Goal: Communication & Community: Answer question/provide support

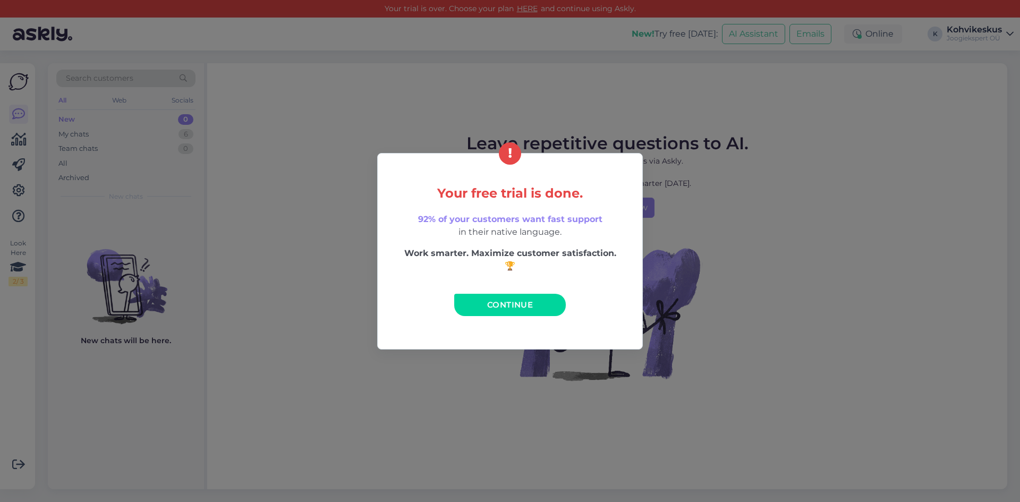
click at [462, 294] on link "Continue" at bounding box center [510, 305] width 112 height 22
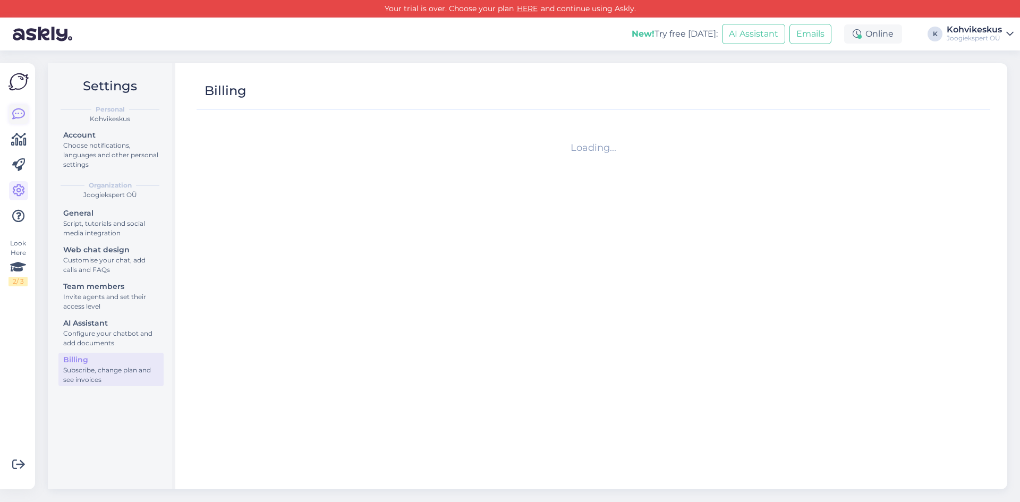
click at [20, 110] on icon at bounding box center [18, 114] width 13 height 13
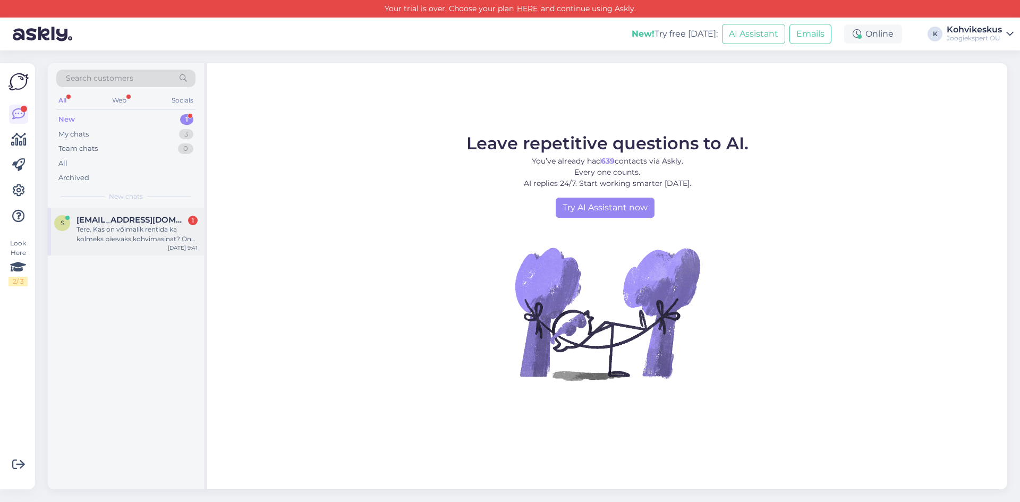
click at [142, 219] on span "[EMAIL_ADDRESS][DOMAIN_NAME]" at bounding box center [131, 220] width 110 height 10
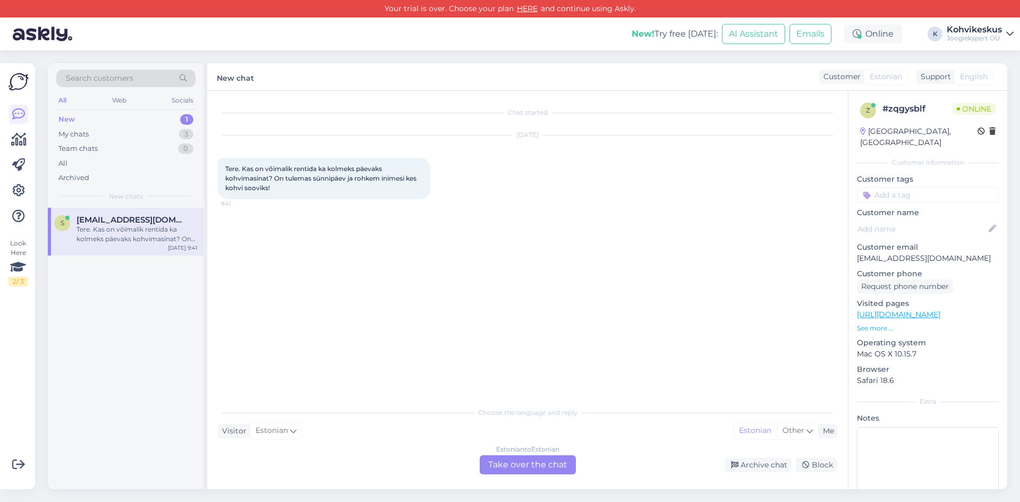
click at [530, 466] on div "Estonian to Estonian Take over the chat" at bounding box center [528, 464] width 96 height 19
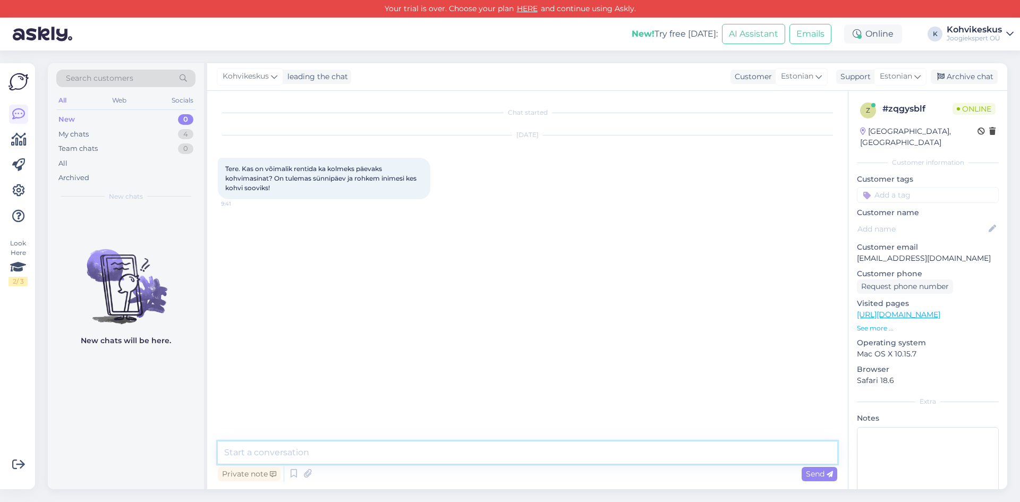
click at [391, 449] on textarea at bounding box center [527, 452] width 619 height 22
type textarea "e"
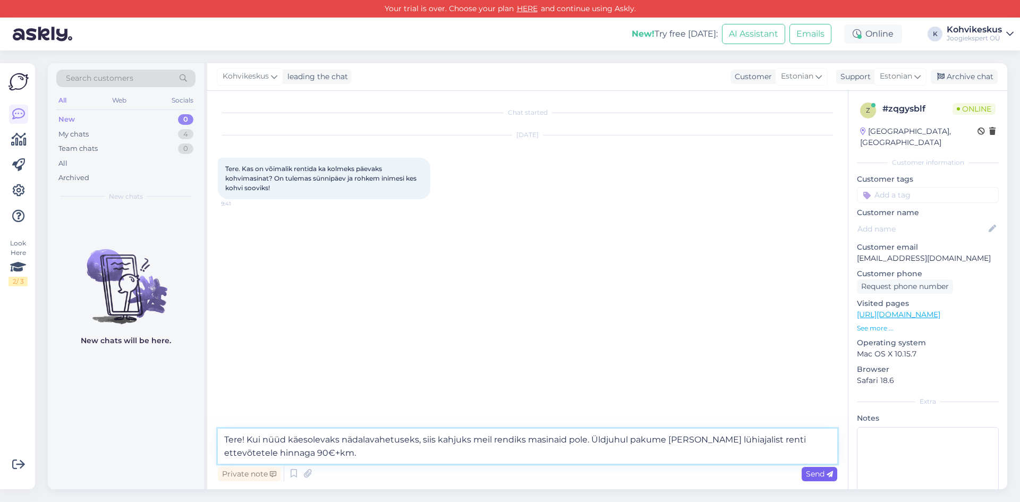
type textarea "Tere! Kui nüüd käesolevaks nädalavahetuseks, siis kahjuks meil rendiks masinaid…"
click at [824, 470] on span "Send" at bounding box center [819, 474] width 27 height 10
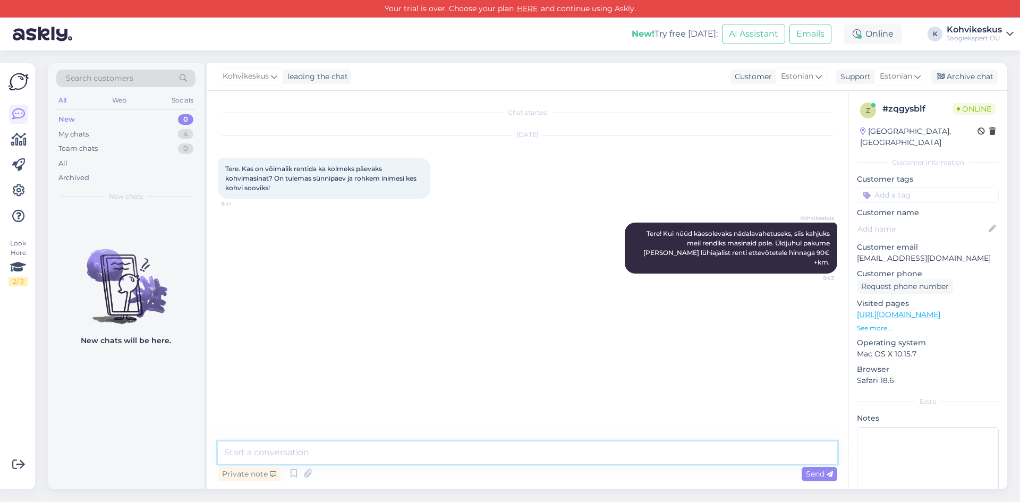
click at [603, 453] on textarea at bounding box center [527, 452] width 619 height 22
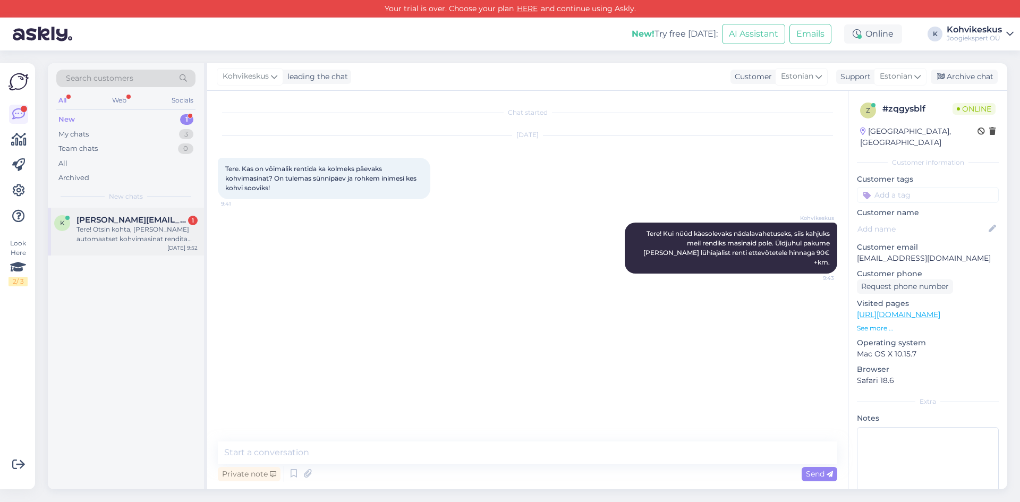
click at [146, 225] on div "Tere! Otsin kohta, [PERSON_NAME] automaatset kohvimasinat rendita koolituste ja…" at bounding box center [136, 234] width 121 height 19
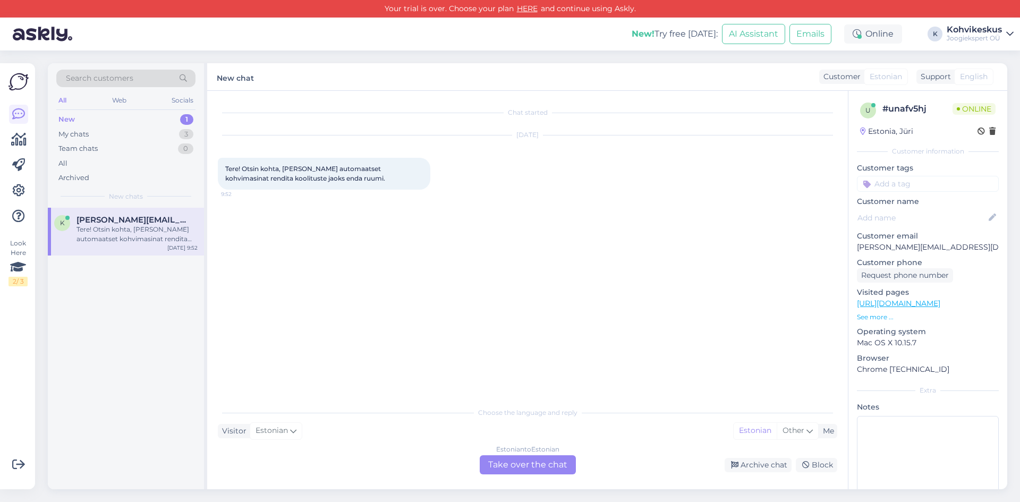
click at [504, 465] on div "Estonian to Estonian Take over the chat" at bounding box center [528, 464] width 96 height 19
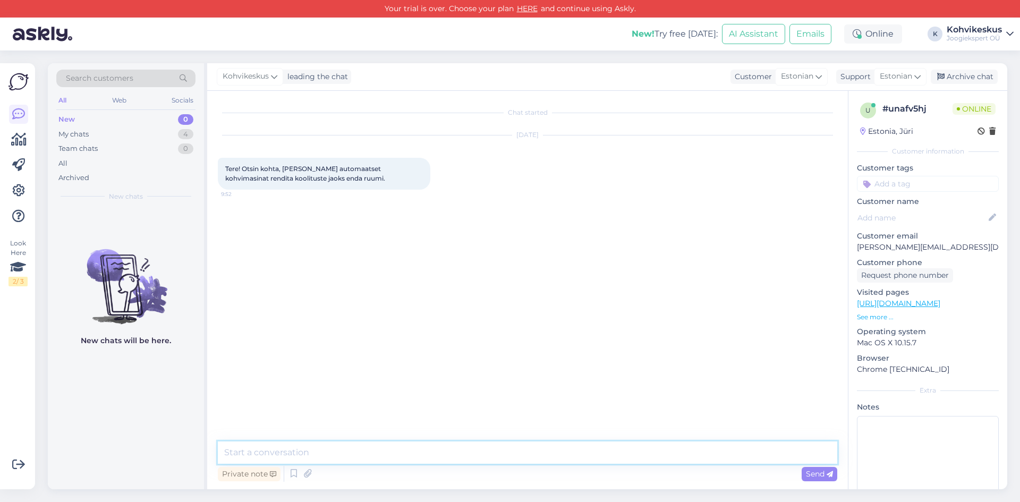
click at [367, 450] on textarea at bounding box center [527, 452] width 619 height 22
click at [145, 139] on div "My chats 4" at bounding box center [125, 134] width 139 height 15
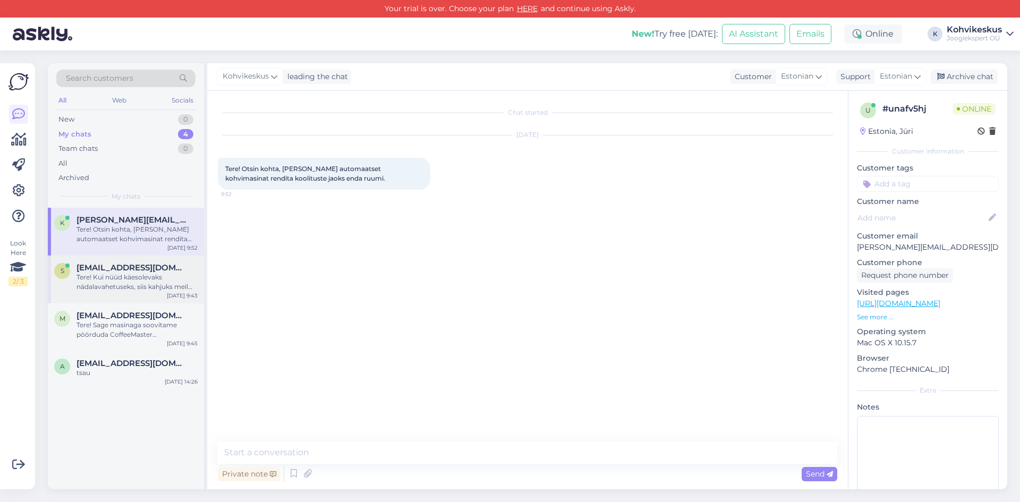
click at [131, 289] on div "Tere! Kui nüüd käesolevaks nädalavahetuseks, siis kahjuks meil rendiks masinaid…" at bounding box center [136, 282] width 121 height 19
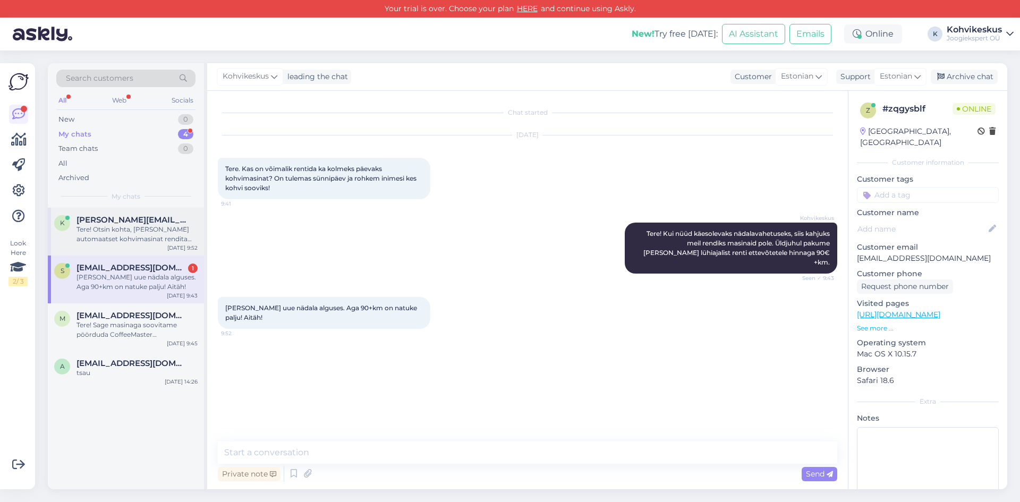
click at [140, 232] on div "Tere! Otsin kohta, [PERSON_NAME] automaatset kohvimasinat rendita koolituste ja…" at bounding box center [136, 234] width 121 height 19
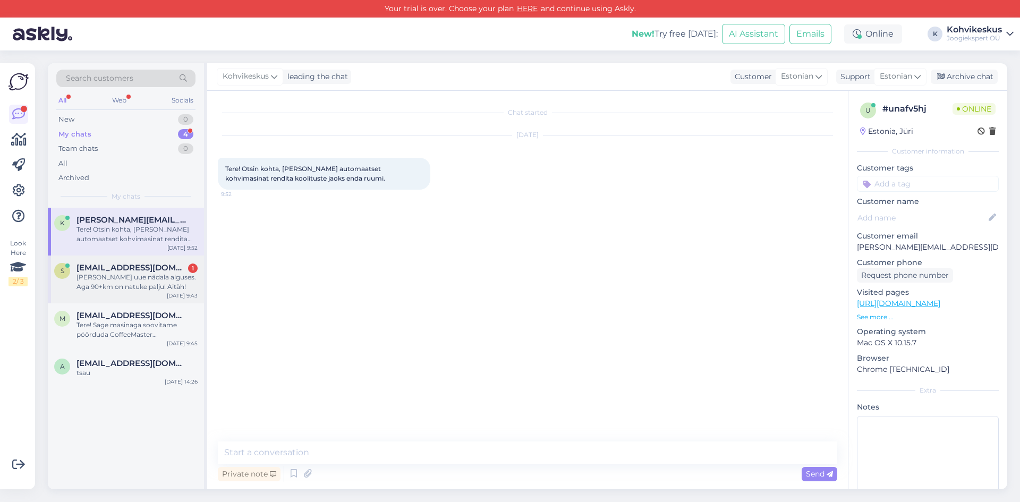
click at [140, 283] on div "[PERSON_NAME] uue nädala alguses. Aga 90+km on natuke palju! Aitäh!" at bounding box center [136, 282] width 121 height 19
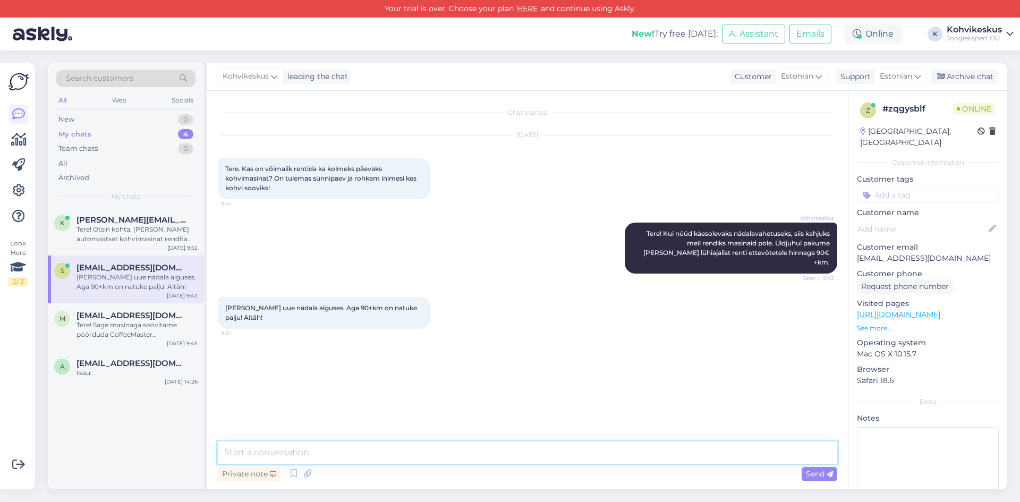
click at [330, 453] on textarea at bounding box center [527, 452] width 619 height 22
type textarea "Hästi! Ilusat sünnipäeva tähistamist!"
click at [818, 473] on span "Send" at bounding box center [819, 474] width 27 height 10
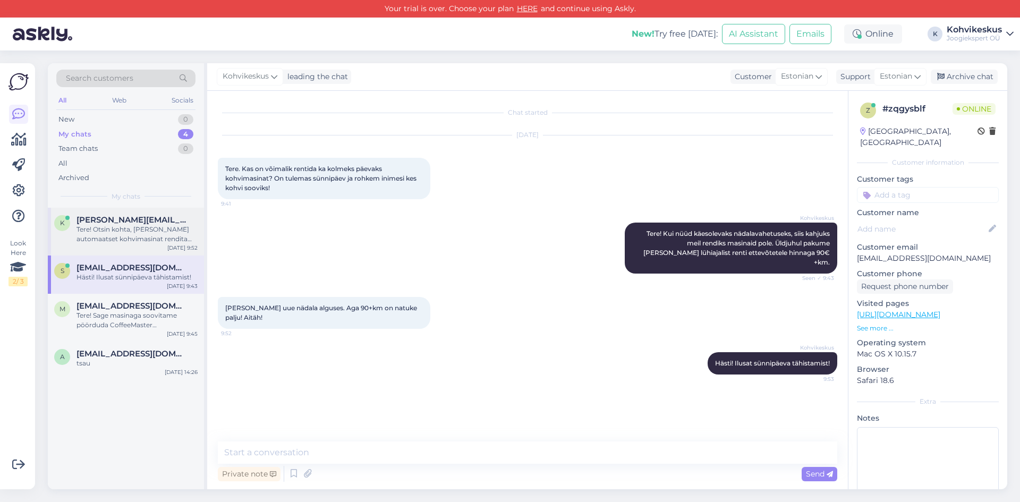
click at [109, 212] on div "K [PERSON_NAME][EMAIL_ADDRESS][DOMAIN_NAME] Tere! Otsin kohta, [PERSON_NAME] au…" at bounding box center [126, 232] width 156 height 48
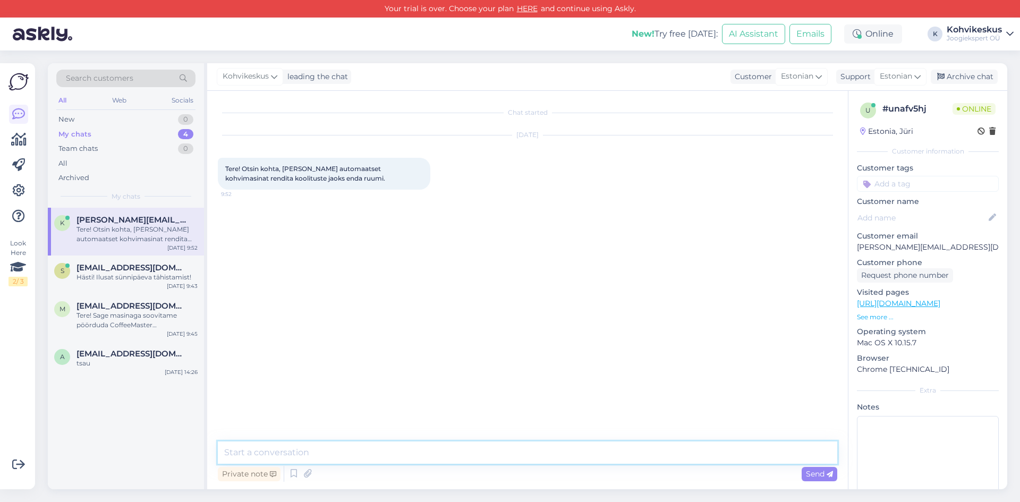
click at [359, 454] on textarea at bounding box center [527, 452] width 619 height 22
click at [383, 452] on textarea at bounding box center [527, 452] width 619 height 22
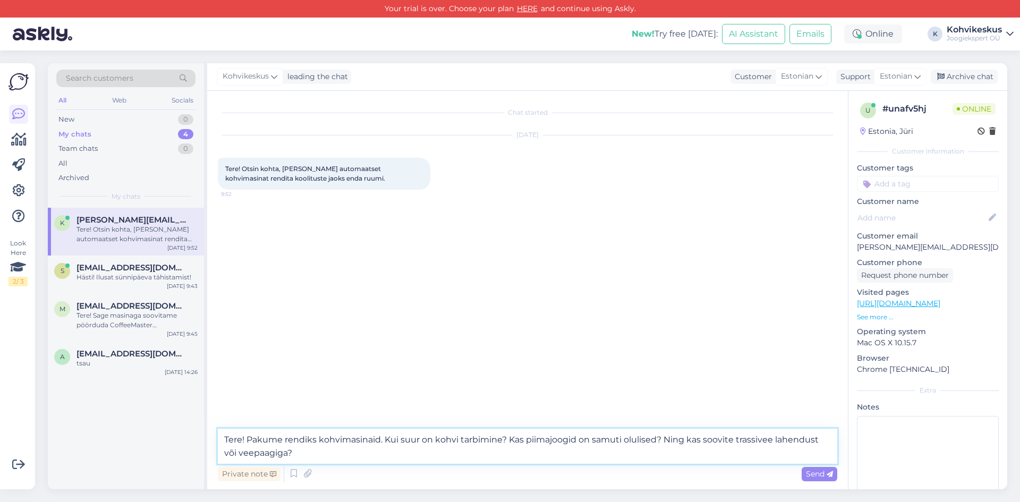
type textarea "Tere! Pakume rendiks kohvimasinaid. Kui suur on kohvi tarbimine? Kas piimajoogi…"
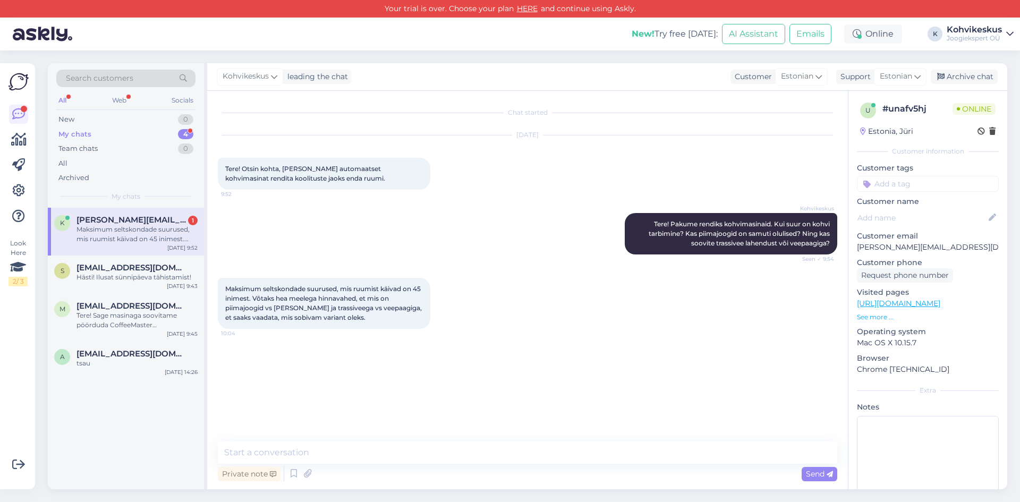
click at [135, 225] on div "Maksimum seltskondade suurused, mis ruumist käivad on 45 inimest. Võtaks hea me…" at bounding box center [136, 234] width 121 height 19
click at [322, 310] on span "Maksimum seltskondade suurused, mis ruumist käivad on 45 inimest. Võtaks hea me…" at bounding box center [324, 303] width 198 height 37
click at [321, 450] on textarea at bounding box center [527, 452] width 619 height 22
type textarea "M"
type textarea "Hästi. Mis ettevõttele ning meilile pakkumised saadame?"
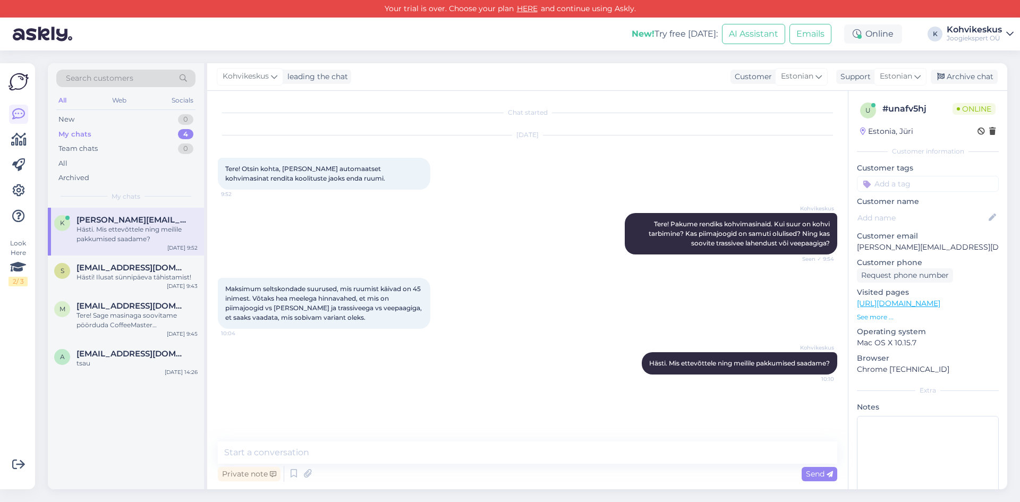
click at [520, 53] on div "Search customers All Web Socials New 0 My chats 4 Team chats 0 All Archived My …" at bounding box center [530, 276] width 978 height 452
click at [483, 447] on textarea at bounding box center [527, 452] width 619 height 22
